Goal: Use online tool/utility: Utilize a website feature to perform a specific function

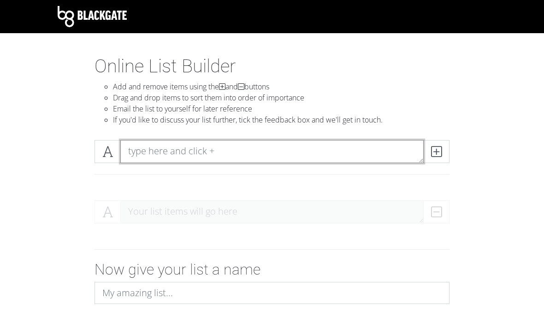
click at [324, 146] on textarea at bounding box center [271, 151] width 303 height 23
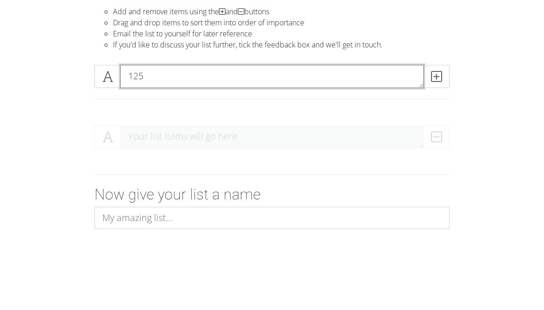
type textarea "125"
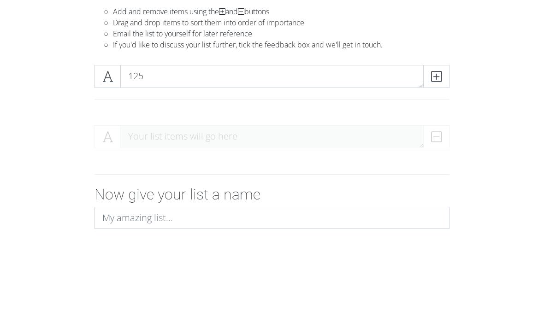
click at [431, 147] on icon at bounding box center [436, 151] width 11 height 9
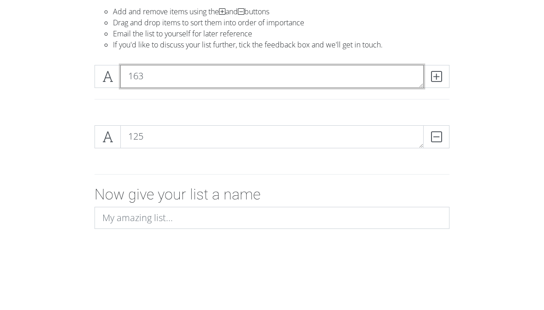
type textarea "163"
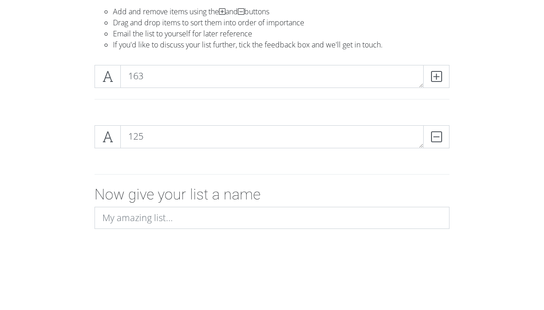
click at [436, 147] on icon at bounding box center [436, 151] width 11 height 9
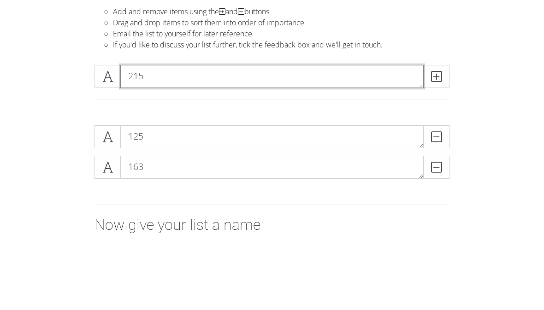
type textarea "215"
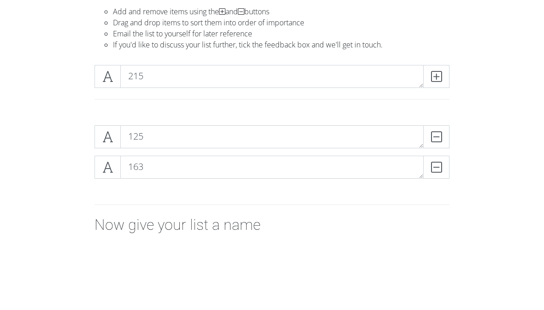
click at [431, 147] on icon at bounding box center [436, 151] width 11 height 9
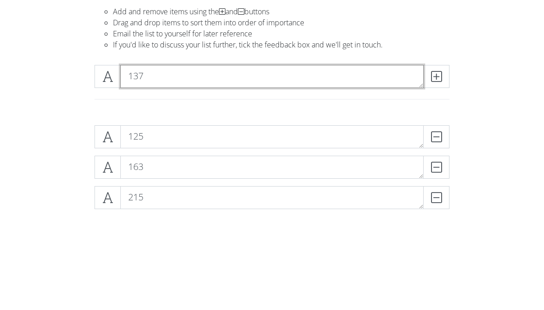
type textarea "137"
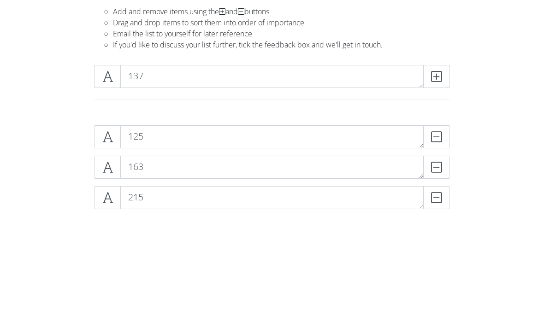
click at [433, 147] on icon at bounding box center [436, 151] width 11 height 9
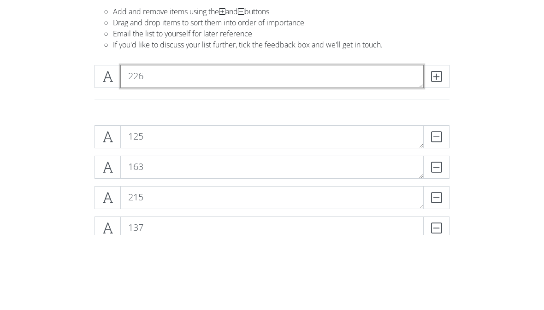
type textarea "226"
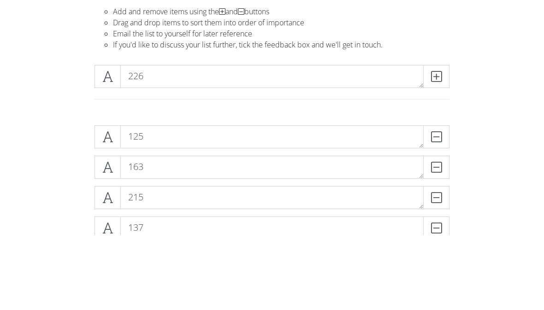
click at [435, 147] on icon at bounding box center [436, 151] width 11 height 9
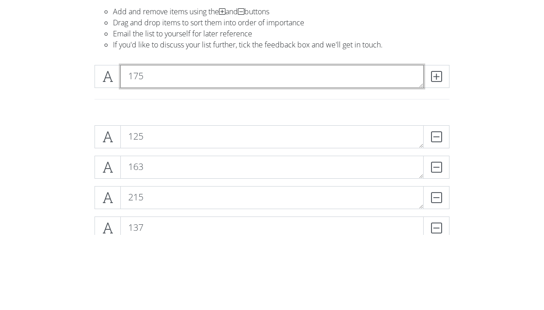
type textarea "175"
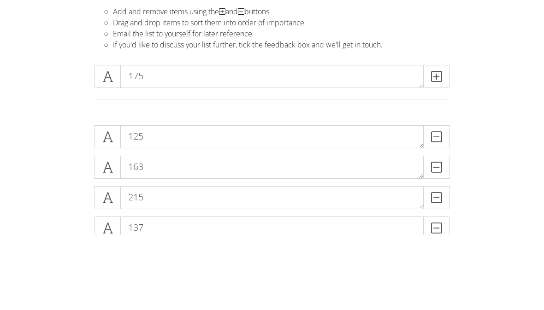
click at [440, 147] on icon at bounding box center [436, 151] width 11 height 9
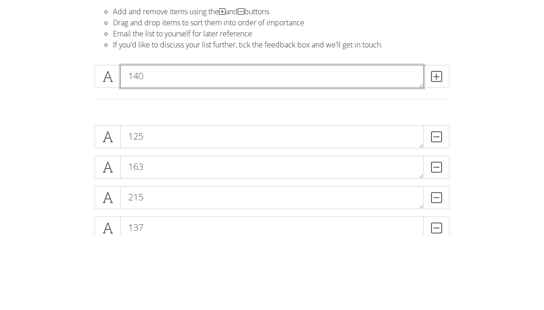
type textarea "140"
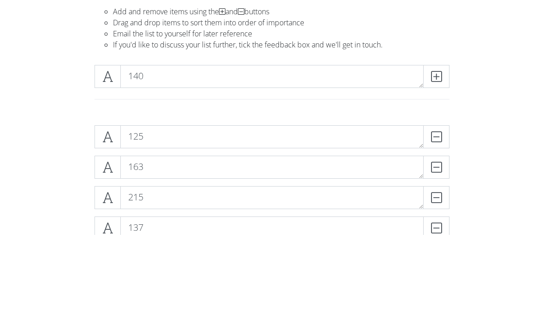
click at [441, 147] on icon at bounding box center [436, 151] width 11 height 9
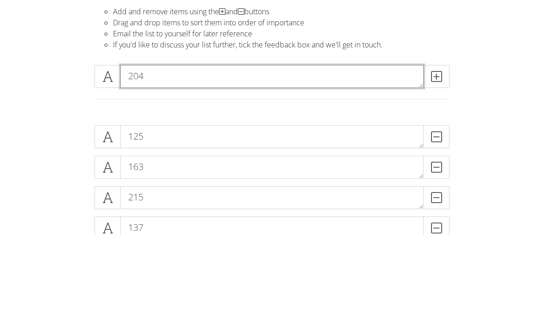
type textarea "204"
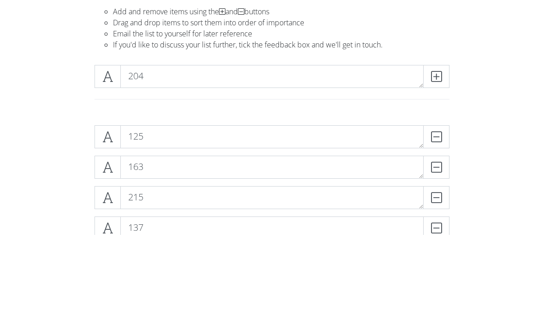
click at [436, 147] on icon at bounding box center [436, 151] width 11 height 9
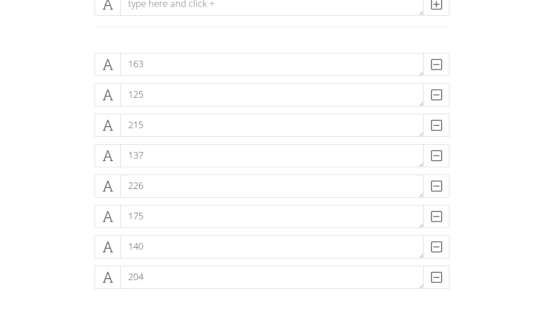
scroll to position [147, 0]
